Goal: Task Accomplishment & Management: Use online tool/utility

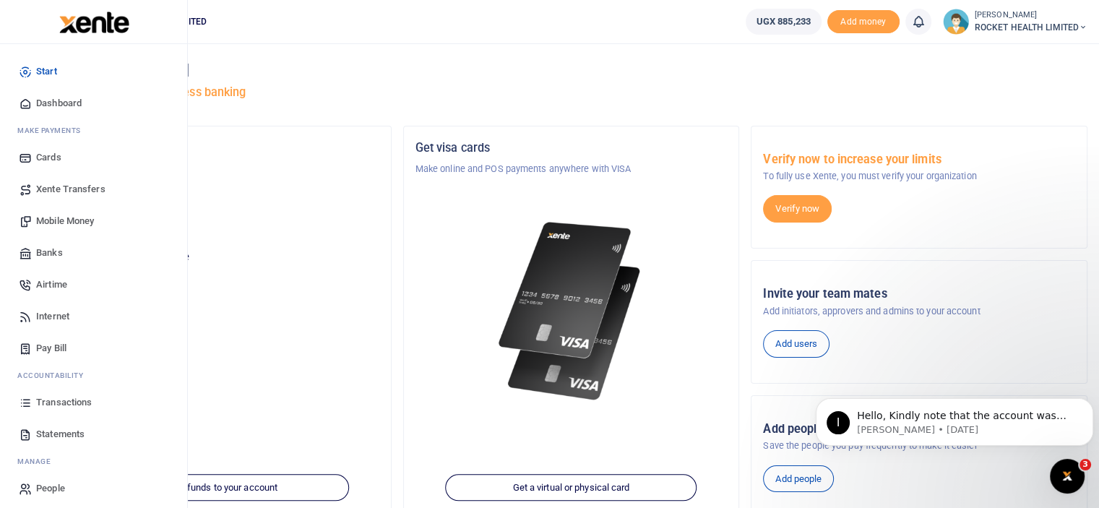
click at [72, 402] on span "Transactions" at bounding box center [64, 402] width 56 height 14
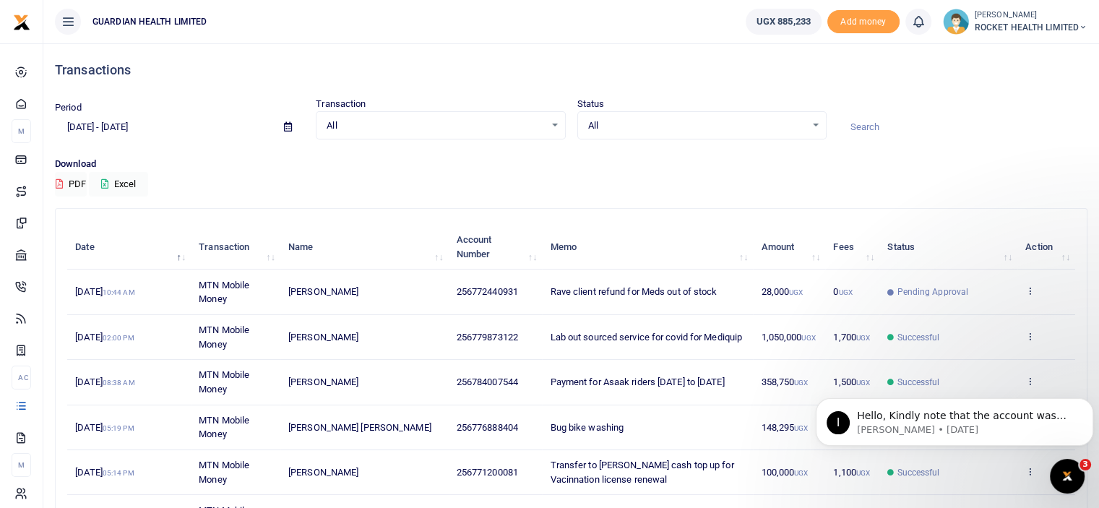
click at [288, 124] on icon at bounding box center [288, 126] width 8 height 9
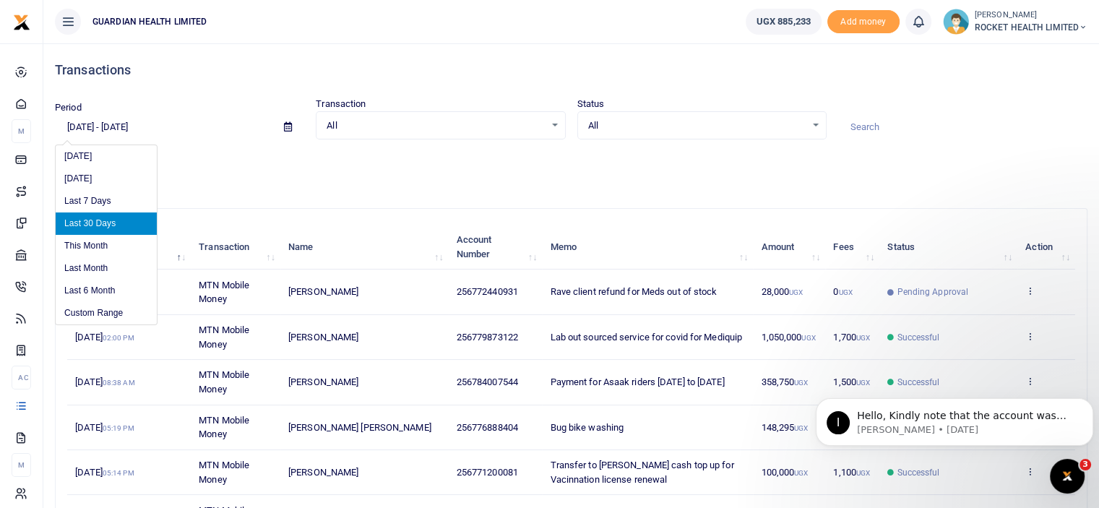
click at [104, 225] on li "Last 30 Days" at bounding box center [106, 224] width 101 height 22
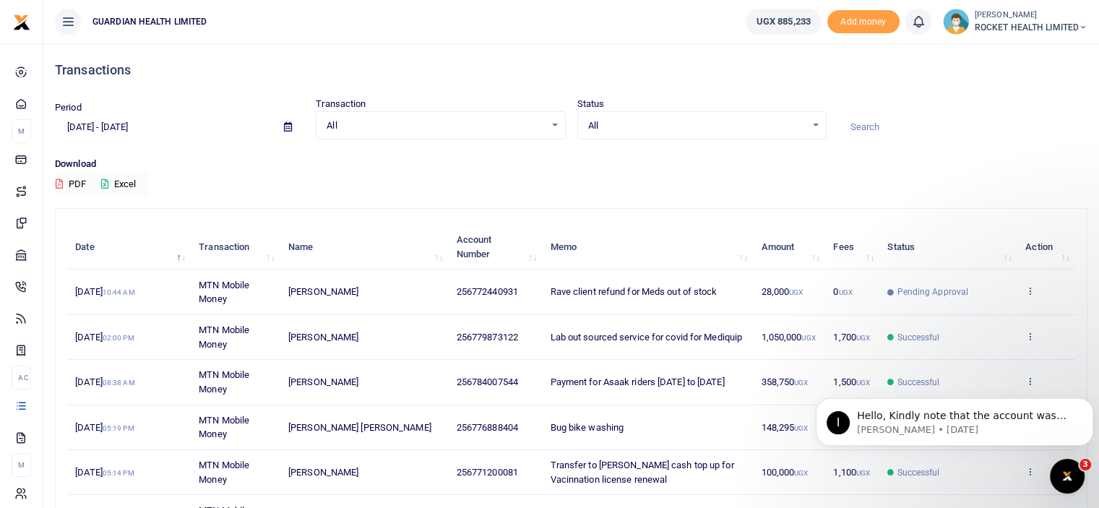
click at [284, 127] on icon at bounding box center [288, 126] width 8 height 9
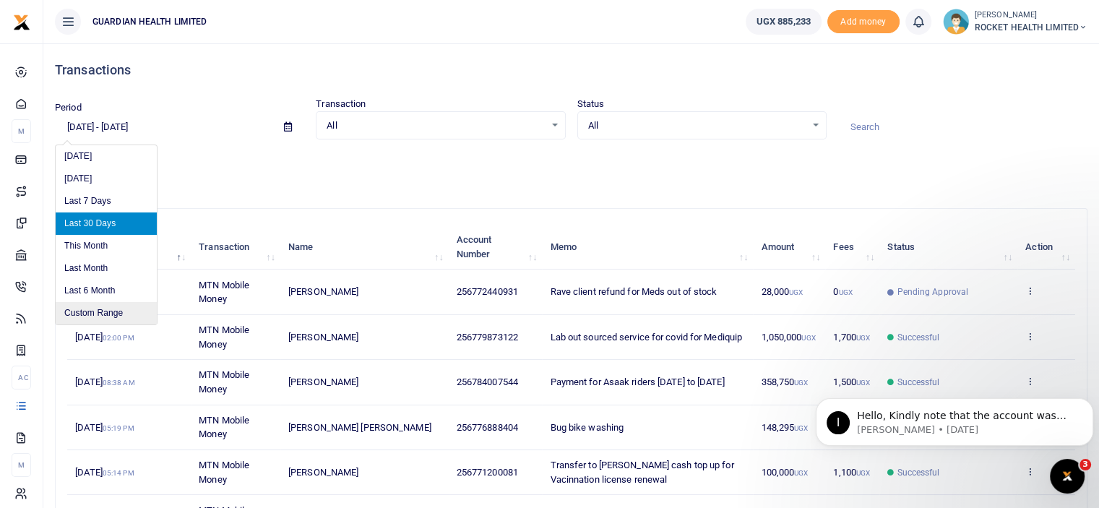
click at [100, 313] on li "Custom Range" at bounding box center [106, 313] width 101 height 22
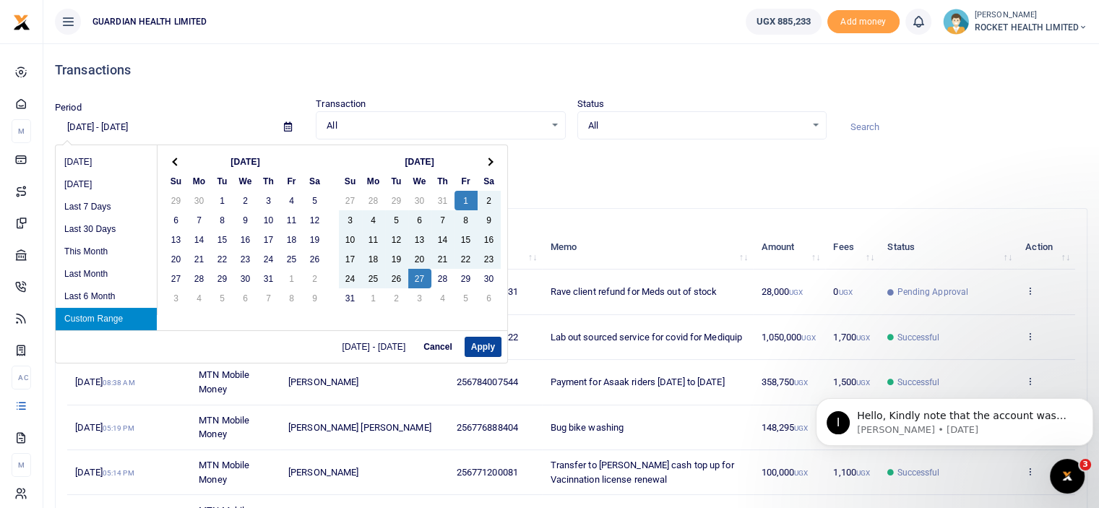
click at [480, 346] on button "Apply" at bounding box center [483, 347] width 37 height 20
type input "08/01/2025 - 08/27/2025"
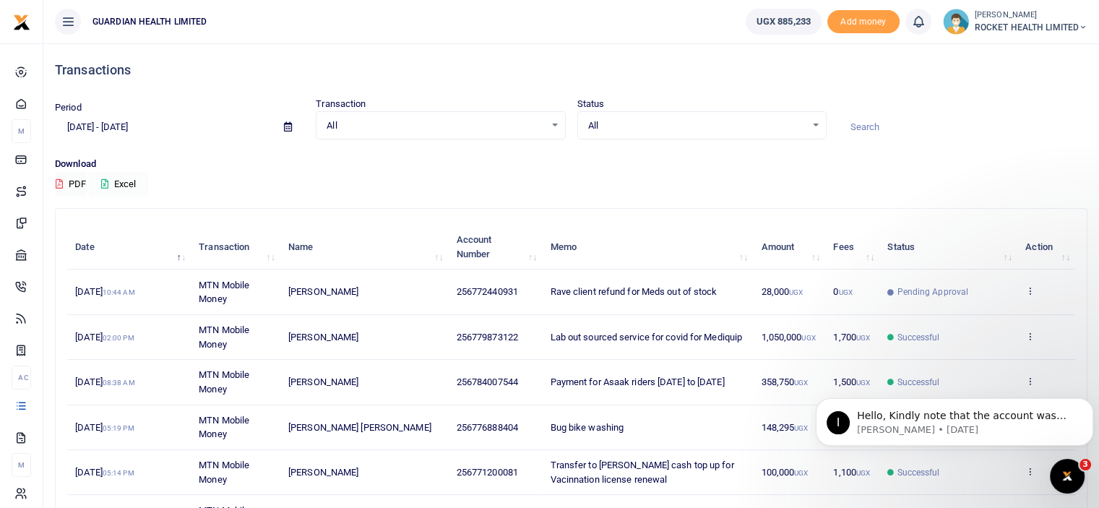
click at [124, 183] on button "Excel" at bounding box center [118, 184] width 59 height 25
